Goal: Task Accomplishment & Management: Complete application form

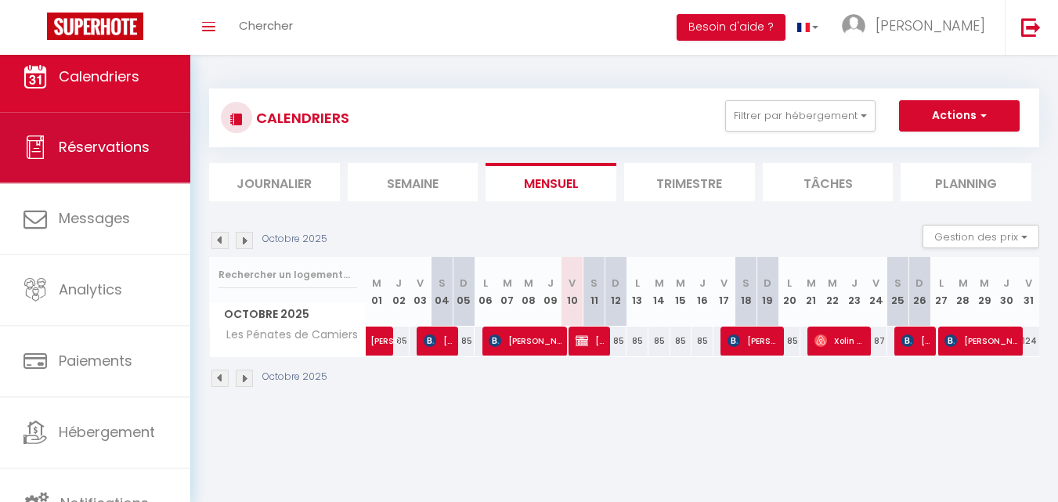
click at [125, 158] on link "Réservations" at bounding box center [95, 147] width 190 height 71
select select "not_cancelled"
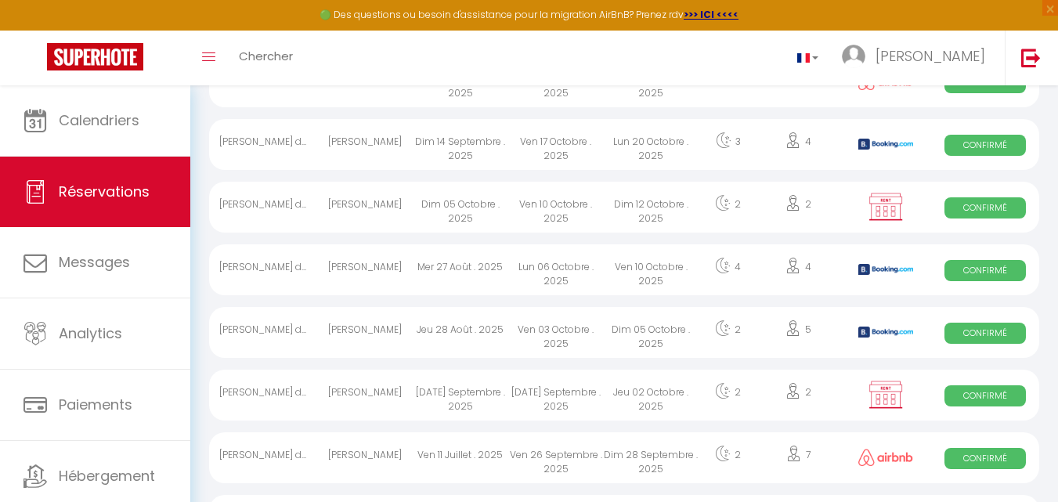
scroll to position [581, 0]
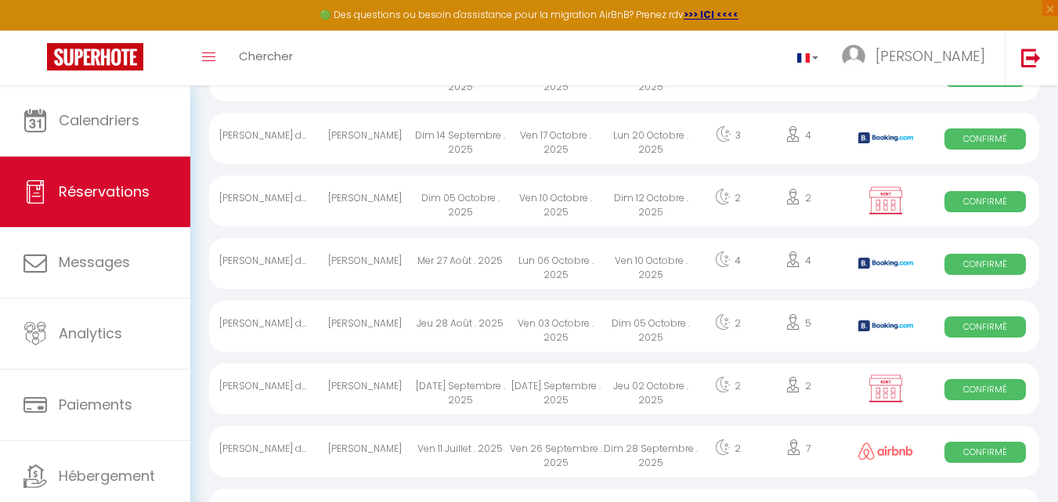
click at [561, 206] on div "Ven 10 Octobre . 2025" at bounding box center [556, 200] width 96 height 51
select select "OK"
select select "KO"
select select "0"
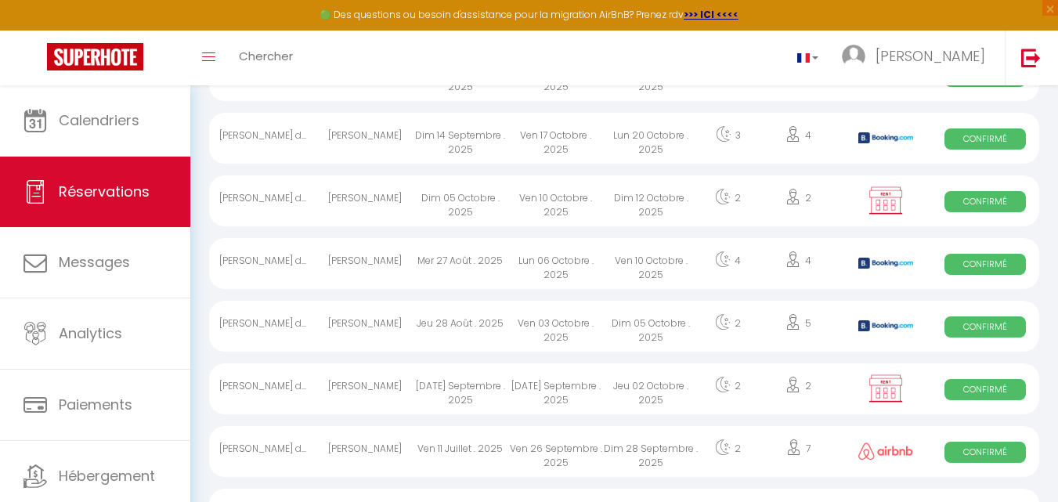
select select "1"
select select
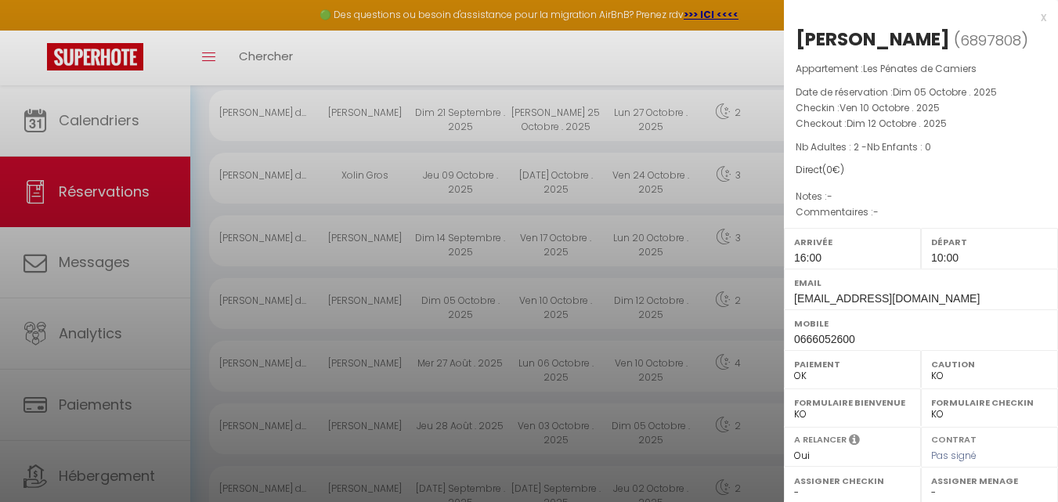
scroll to position [0, 0]
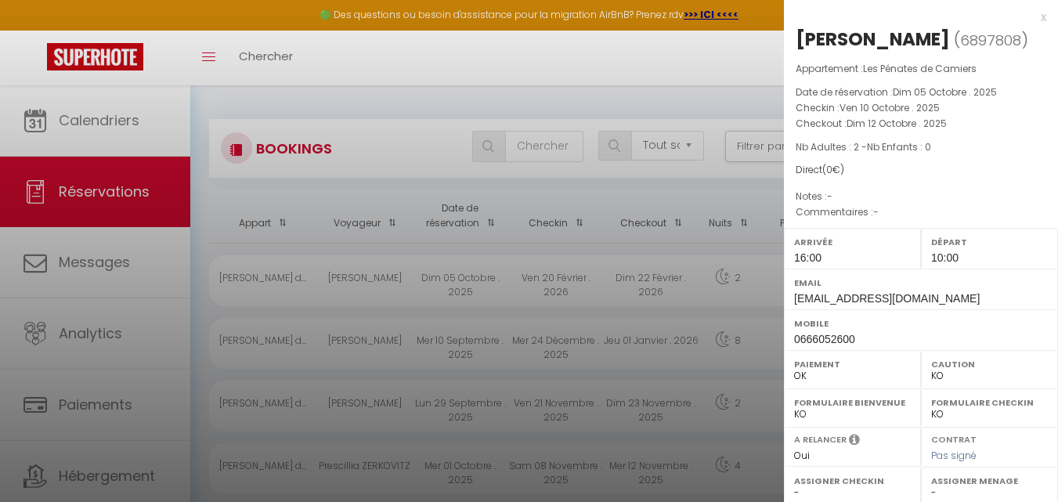
click at [852, 250] on label "Arrivée" at bounding box center [852, 242] width 117 height 16
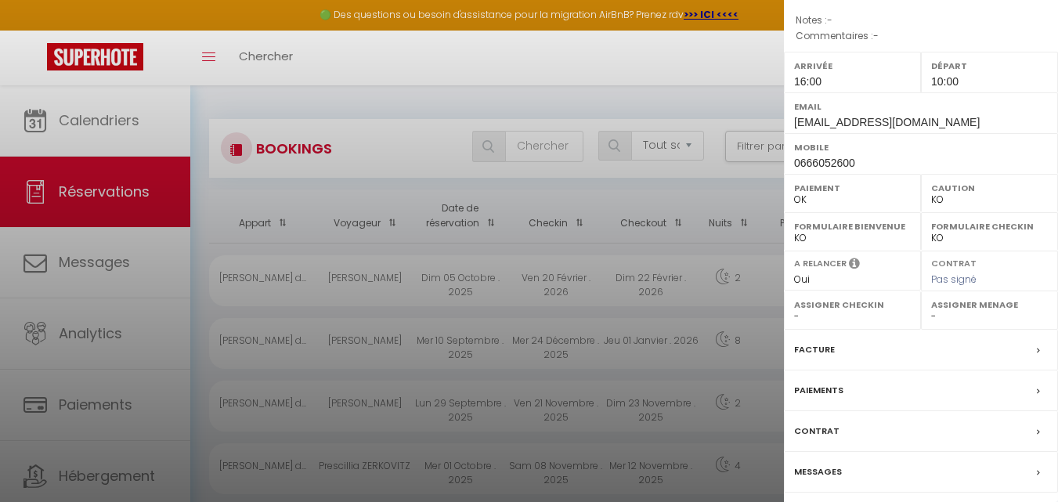
scroll to position [228, 0]
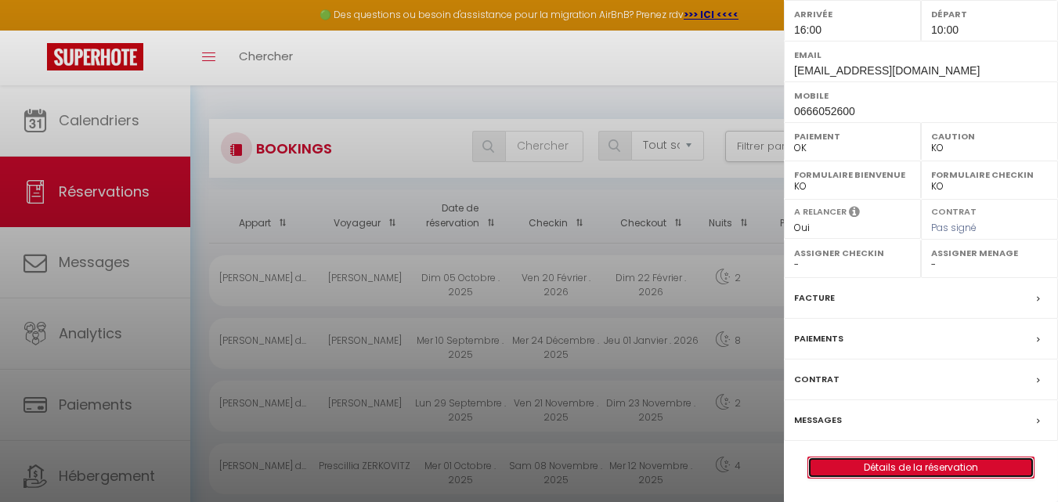
click at [914, 467] on link "Détails de la réservation" at bounding box center [921, 467] width 226 height 20
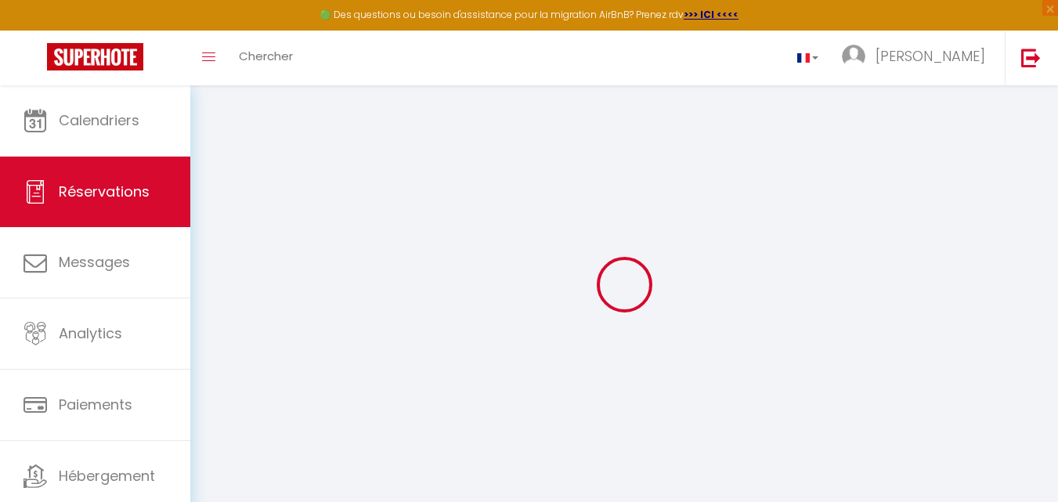
click at [914, 467] on div "Retourner vers Actions Enregistrer Actions Enregistrer Aperçu et éditer Envoyer…" at bounding box center [624, 284] width 868 height 399
type input "marc"
type input "lachere"
type input "[EMAIL_ADDRESS][DOMAIN_NAME]"
type input "0666052600"
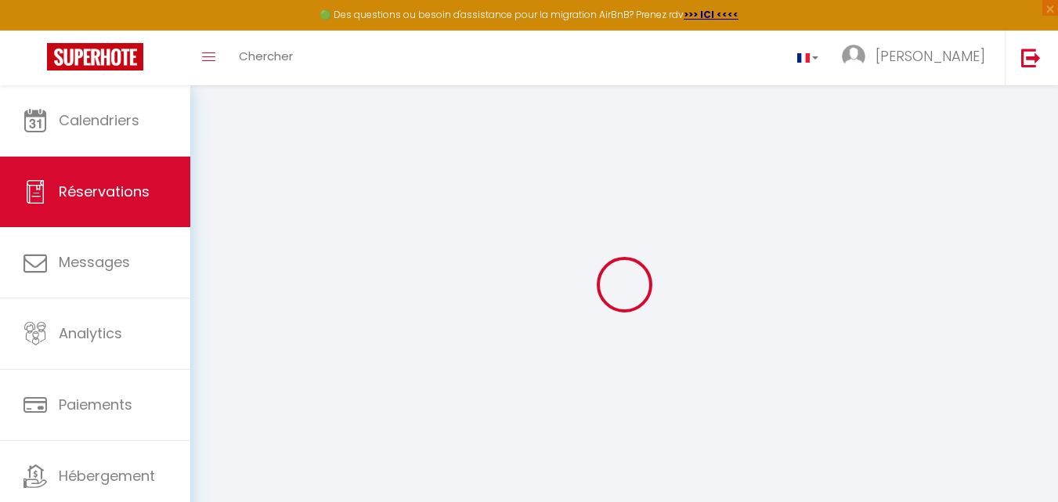
select select "FR"
select select "27580"
select select "1"
type input "Ven 10 Octobre 2025"
select select
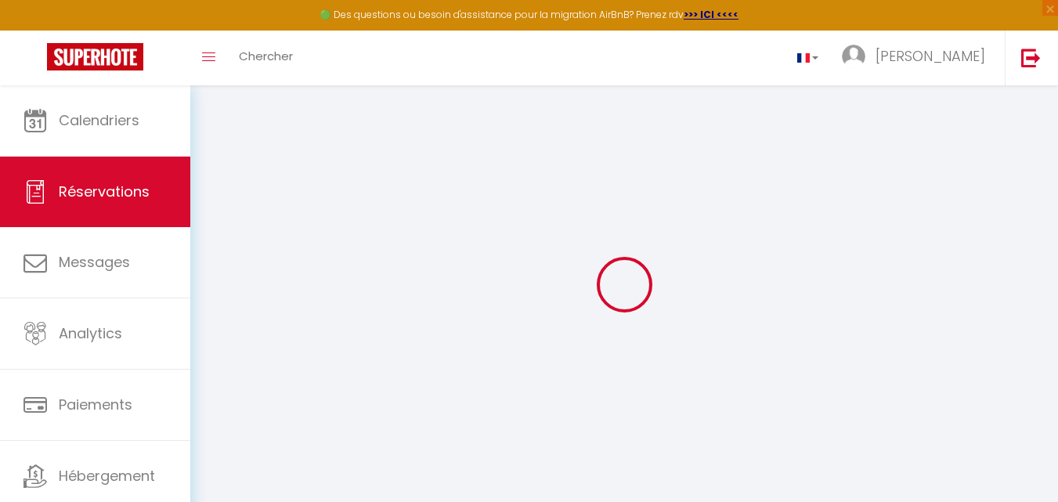
type input "Dim 12 Octobre 2025"
select select
type input "2"
select select "12"
select select
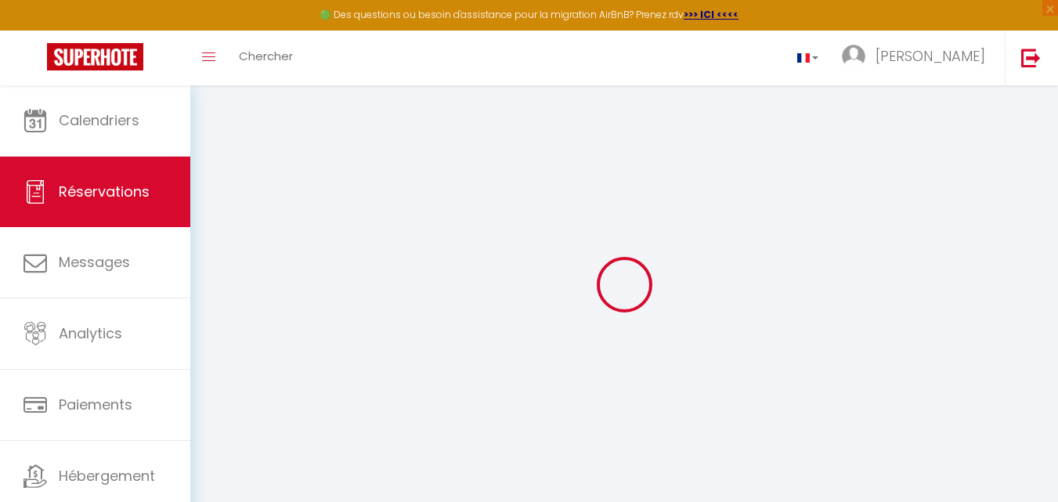
checkbox input "false"
type input "0"
select select
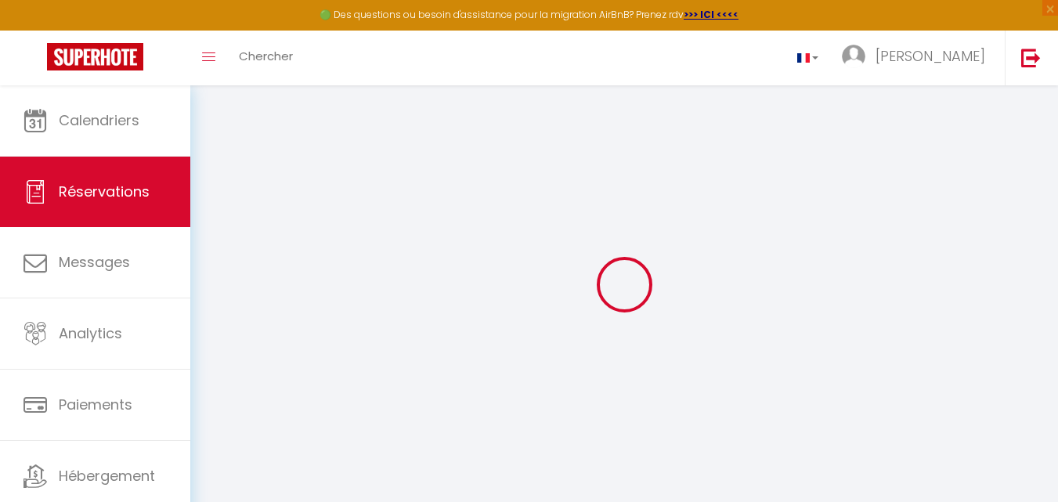
select select
select select "14"
checkbox input "false"
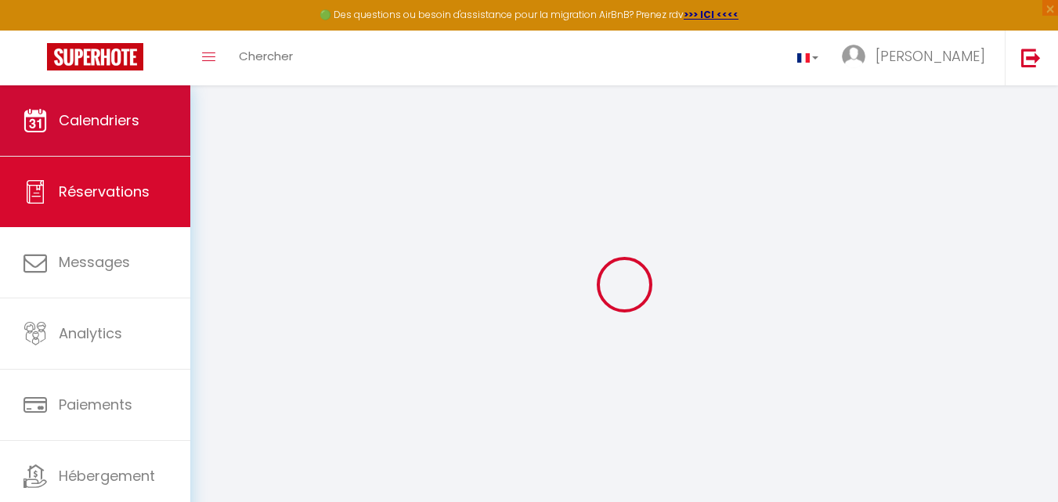
select select
checkbox input "false"
select select
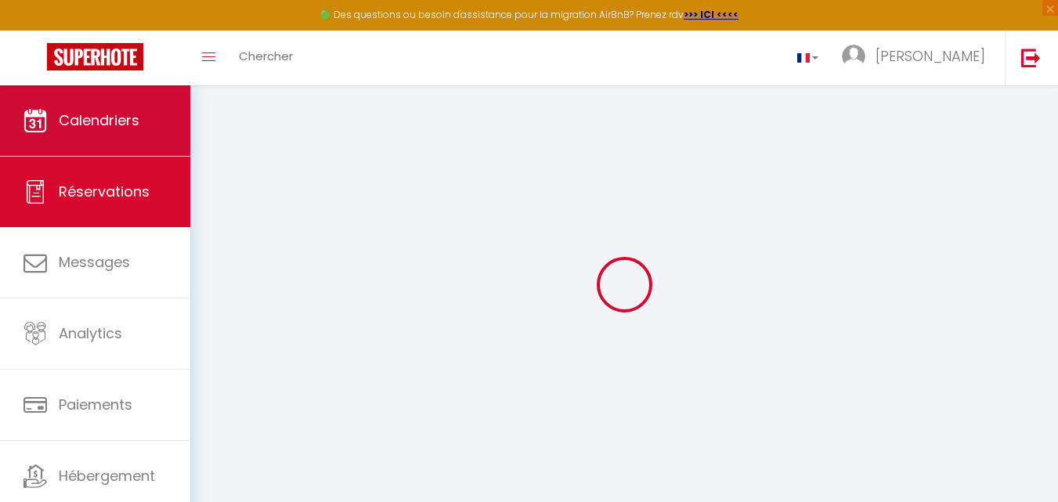
checkbox input "false"
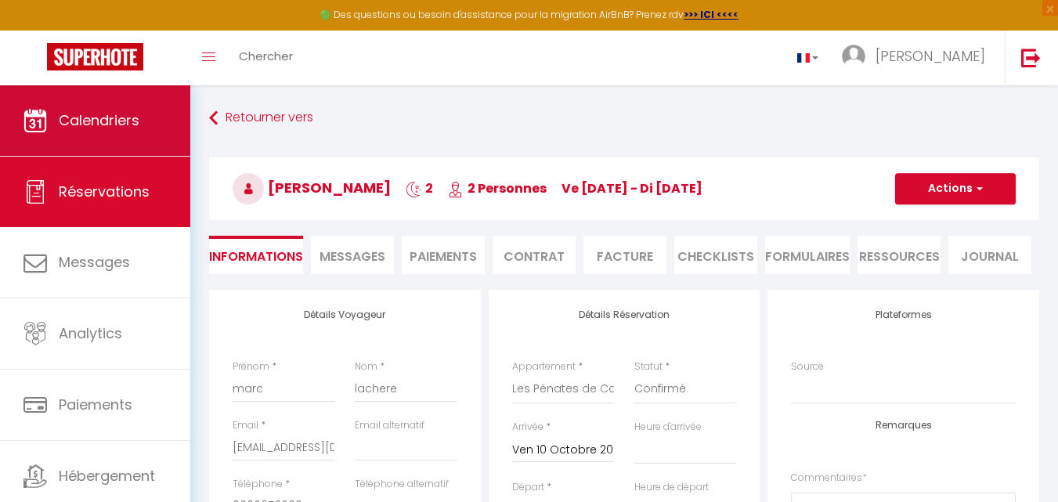
select select
checkbox input "false"
select select
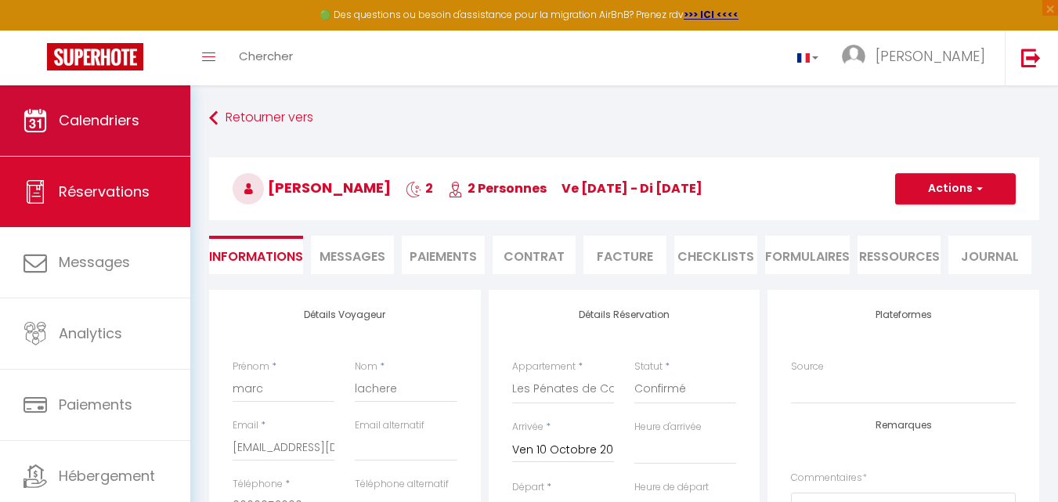
checkbox input "false"
select select "16:00"
select select "10:00"
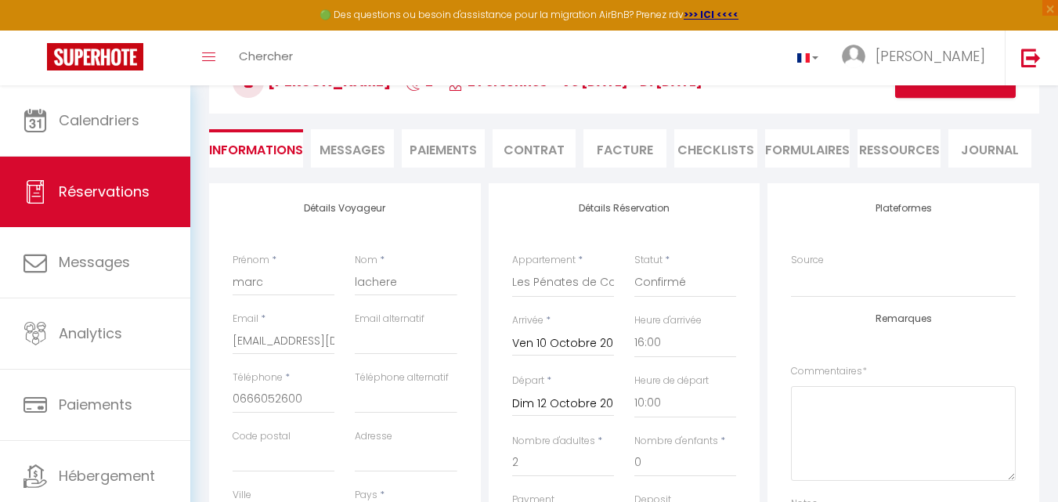
scroll to position [108, 0]
click at [582, 407] on input "Dim 12 Octobre 2025" at bounding box center [563, 402] width 102 height 20
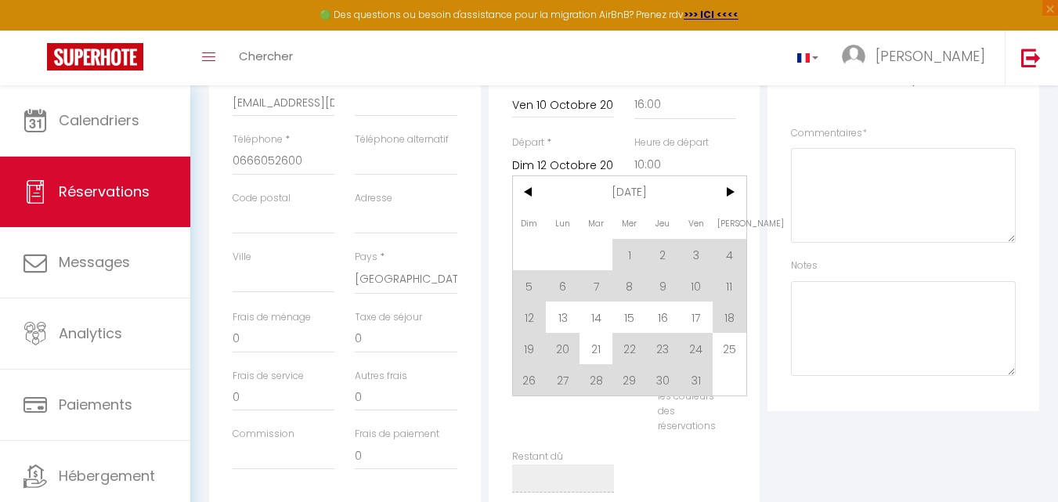
scroll to position [321, 0]
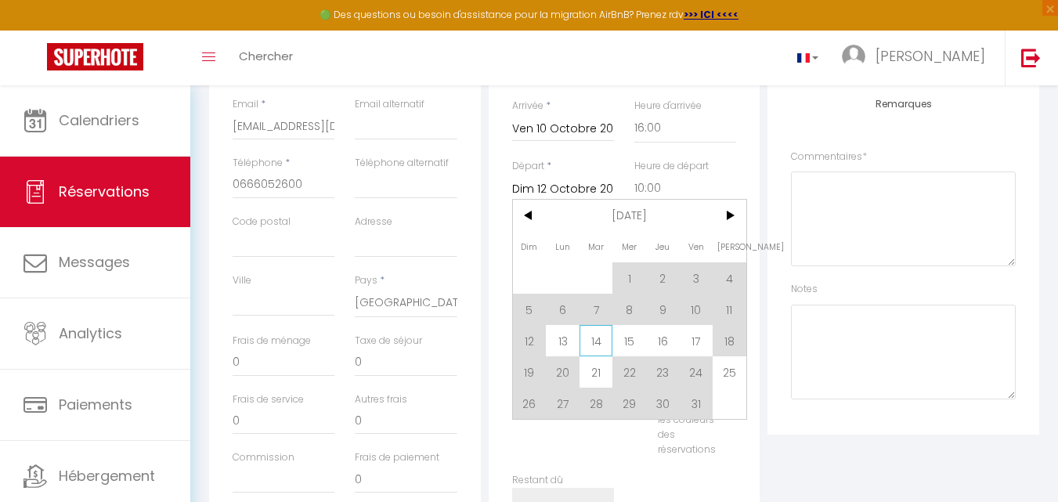
click at [592, 340] on span "14" at bounding box center [597, 340] width 34 height 31
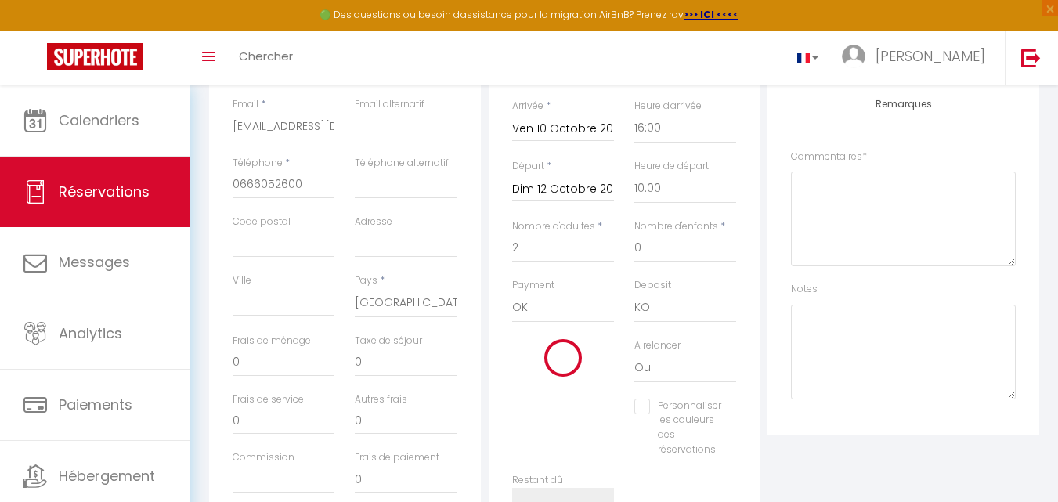
type input "[DATE] Octobre 2025"
checkbox input "false"
type input "55"
type input "15.44"
type input "340"
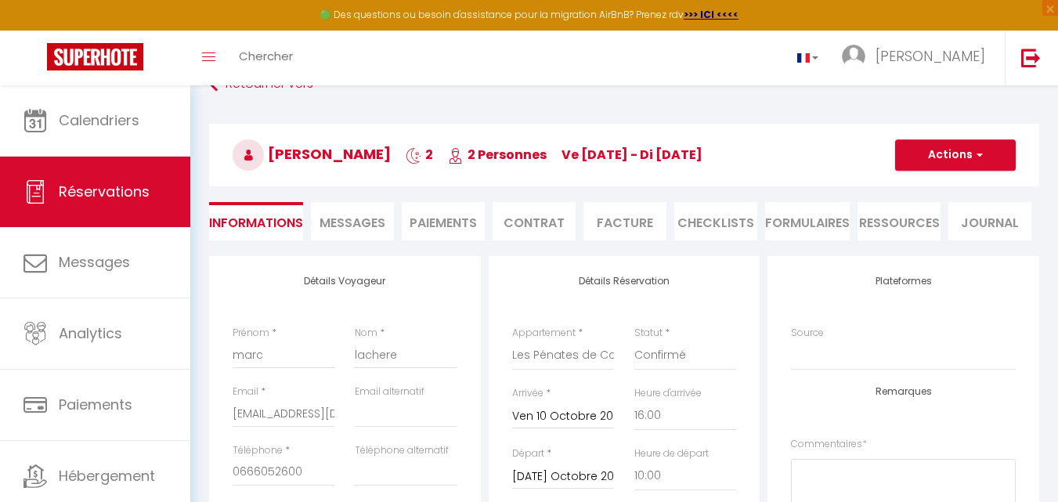
scroll to position [24, 0]
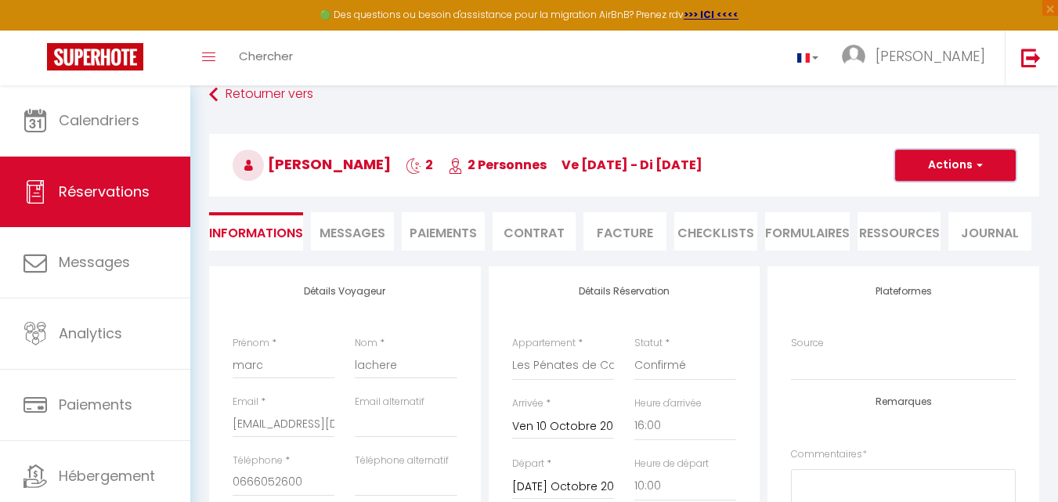
click at [946, 158] on button "Actions" at bounding box center [955, 165] width 121 height 31
click at [951, 201] on link "Enregistrer" at bounding box center [940, 200] width 124 height 20
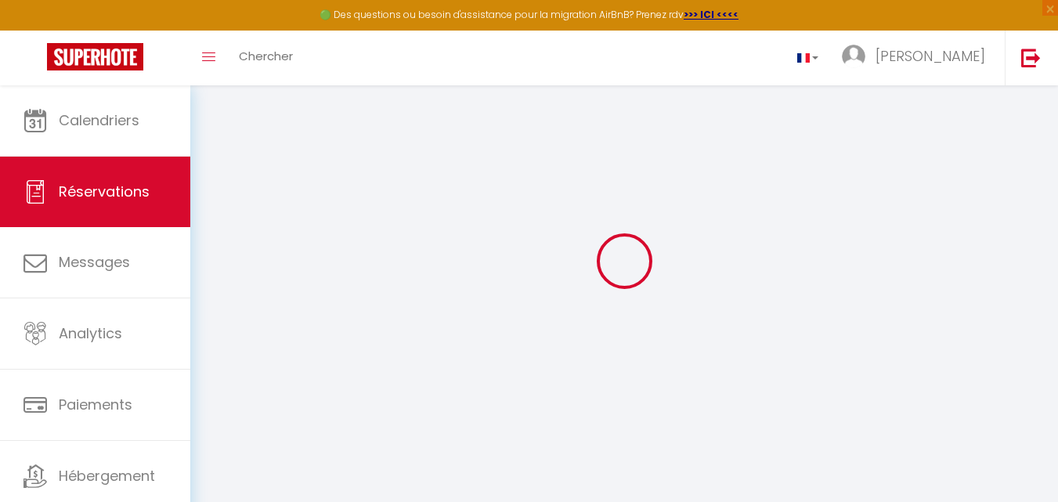
checkbox input "false"
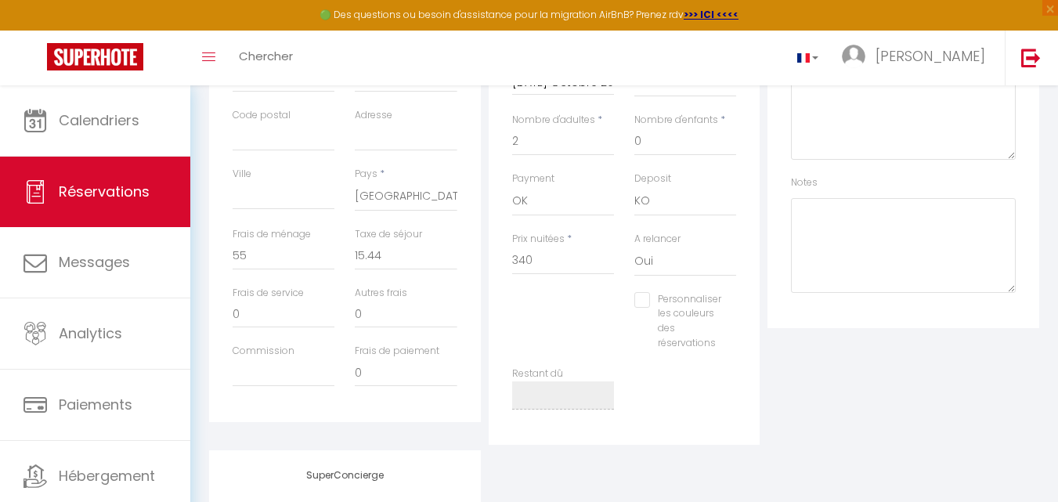
scroll to position [497, 0]
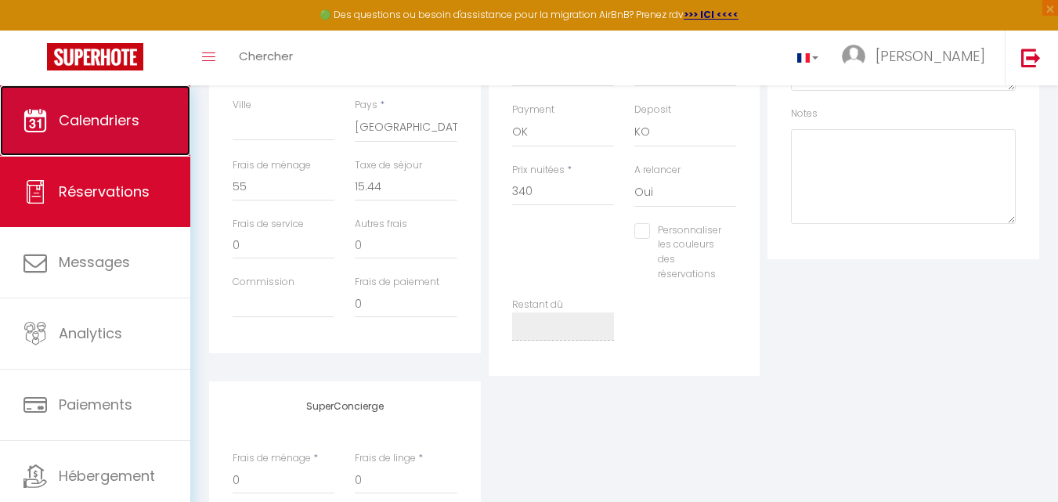
click at [92, 129] on span "Calendriers" at bounding box center [99, 120] width 81 height 20
